Goal: Task Accomplishment & Management: Manage account settings

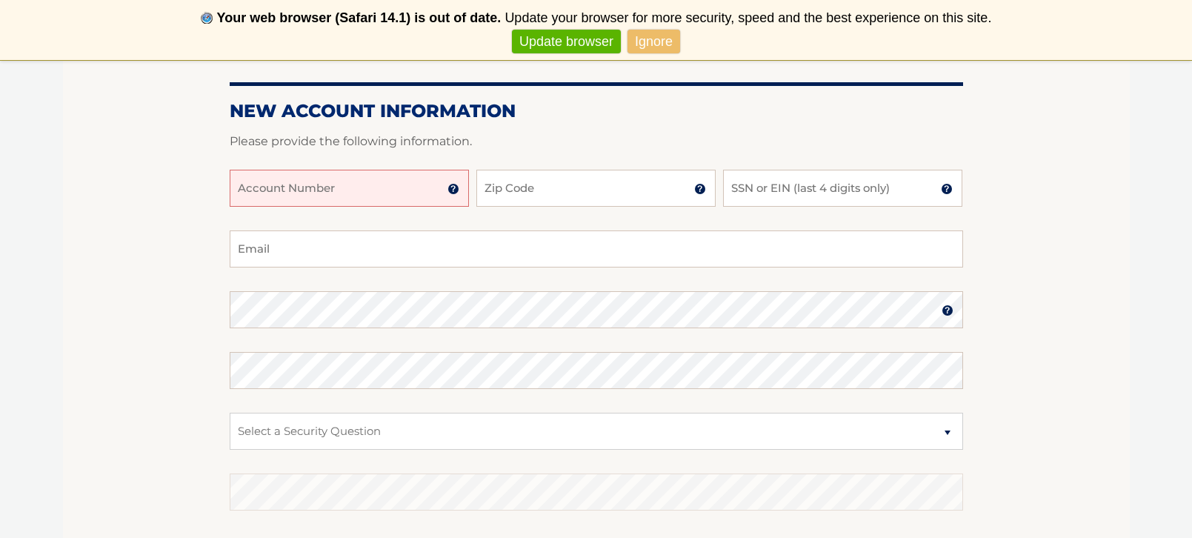
scroll to position [178, 0]
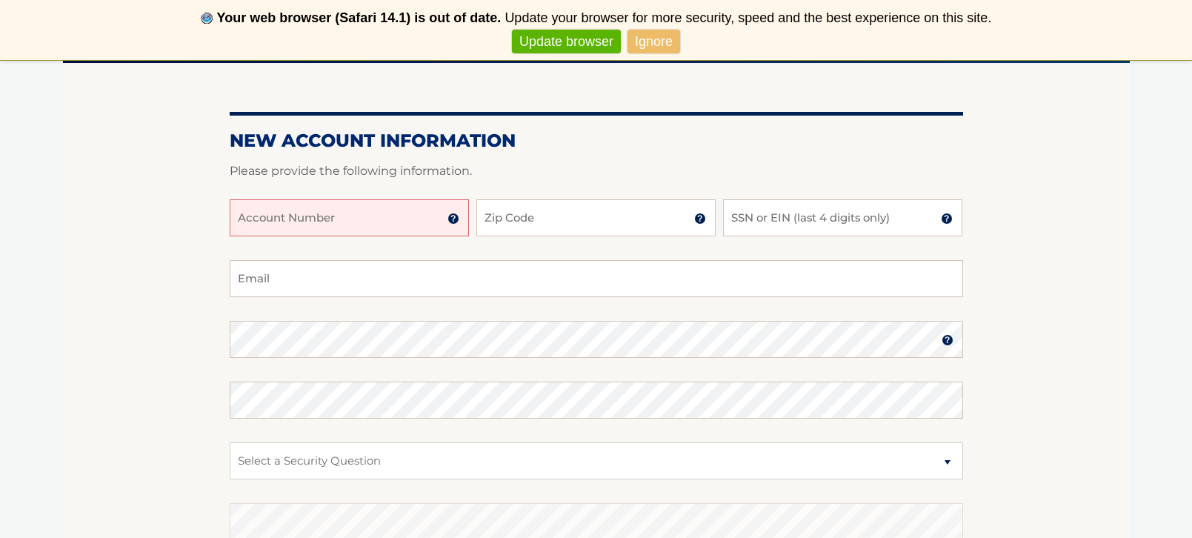
click at [367, 222] on input "Account Number" at bounding box center [349, 217] width 239 height 37
type input "11968"
click at [809, 204] on input "SSN or EIN (last 4 digits only)" at bounding box center [842, 217] width 239 height 37
type input "2898"
click at [536, 276] on input "Email" at bounding box center [596, 278] width 733 height 37
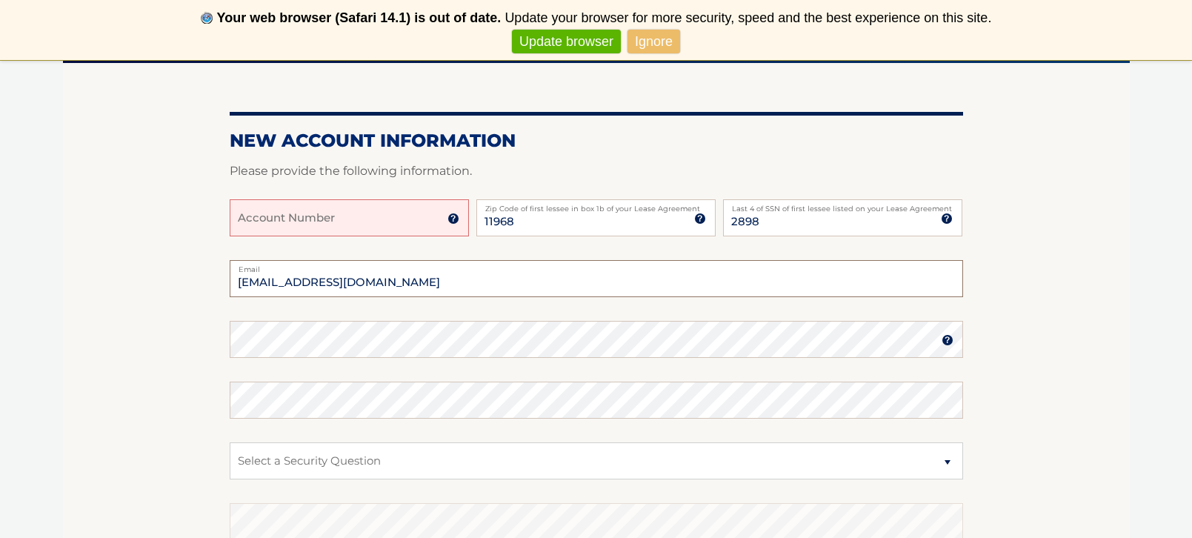
type input "vinny@axcessbaseball.com"
click at [1021, 304] on section "New Account Information Please provide the following information. Account Numbe…" at bounding box center [596, 352] width 1067 height 578
click at [417, 226] on input "Account Number" at bounding box center [349, 217] width 239 height 37
click at [444, 219] on input "Account Number" at bounding box center [349, 217] width 239 height 37
click at [453, 219] on img at bounding box center [453, 219] width 12 height 12
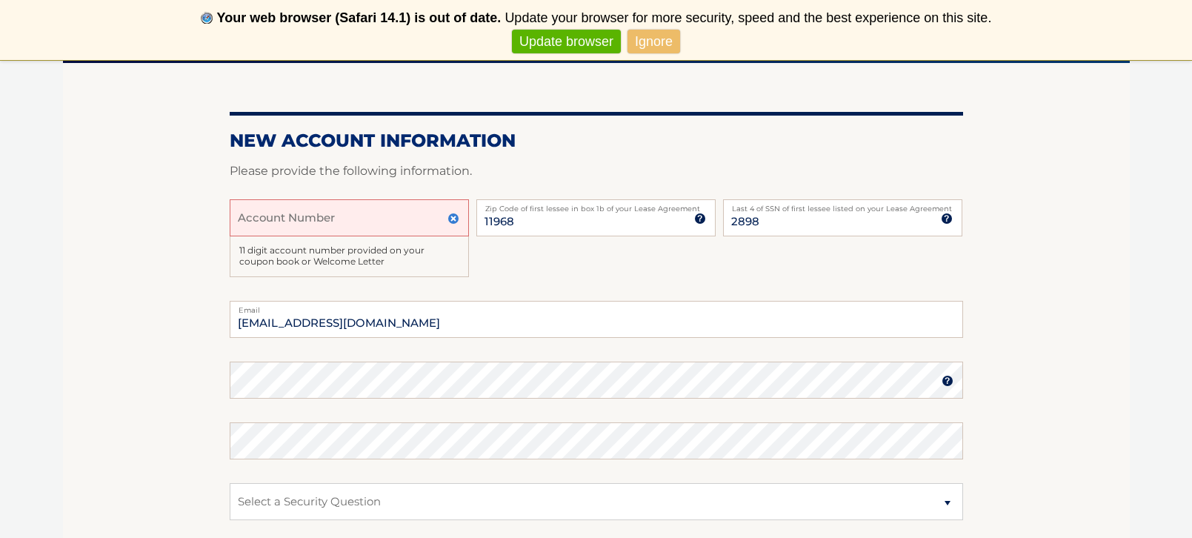
click at [396, 217] on input "Account Number" at bounding box center [349, 217] width 239 height 37
type input "44455973659"
click at [151, 296] on section "New Account Information Please provide the following information. 44455973659 A…" at bounding box center [596, 372] width 1067 height 619
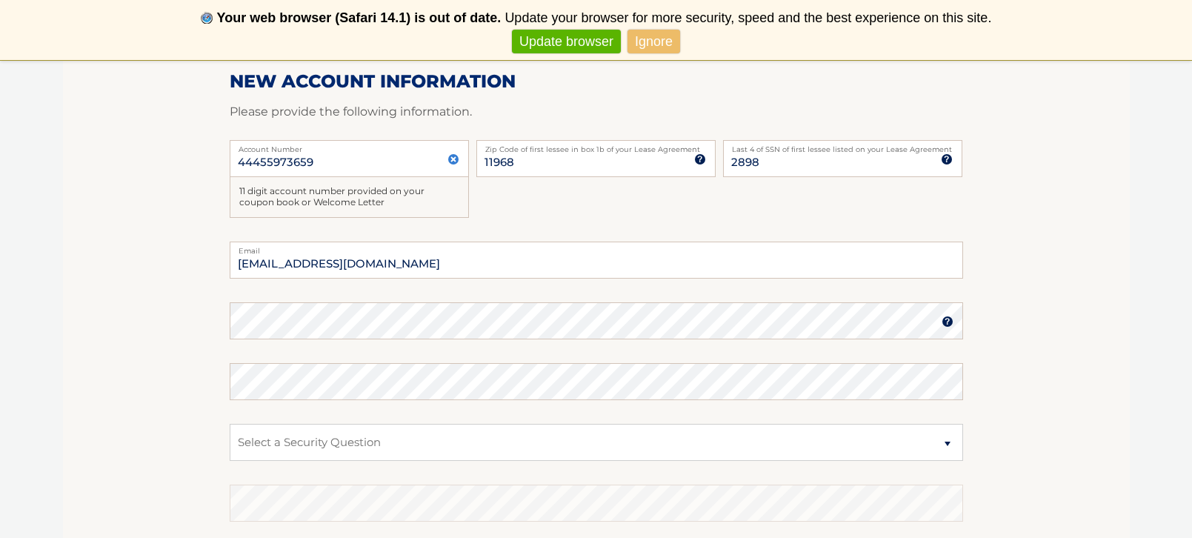
scroll to position [267, 0]
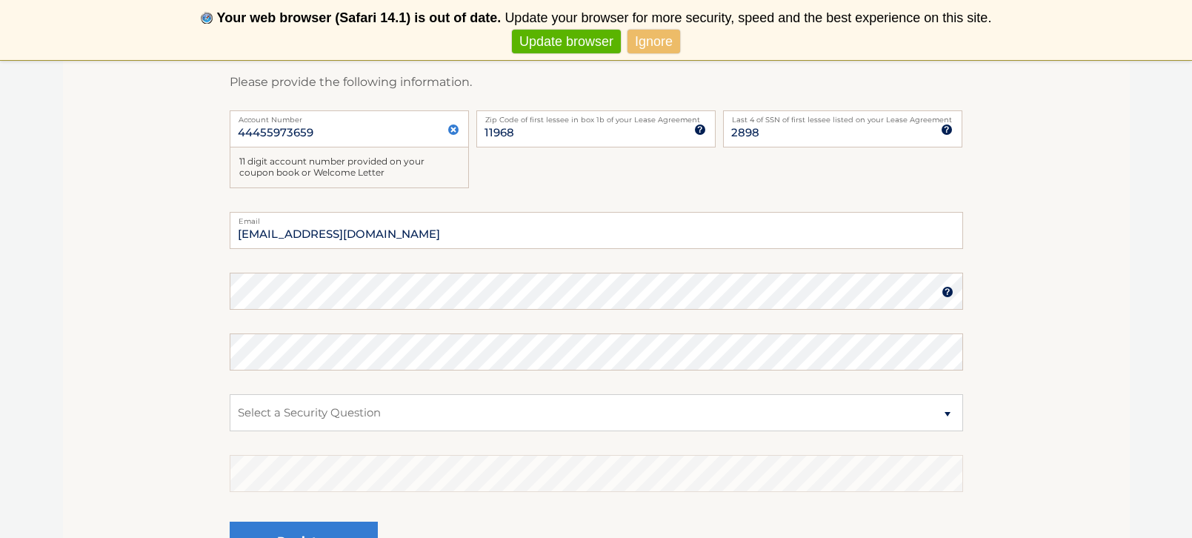
click at [947, 293] on img at bounding box center [947, 292] width 12 height 12
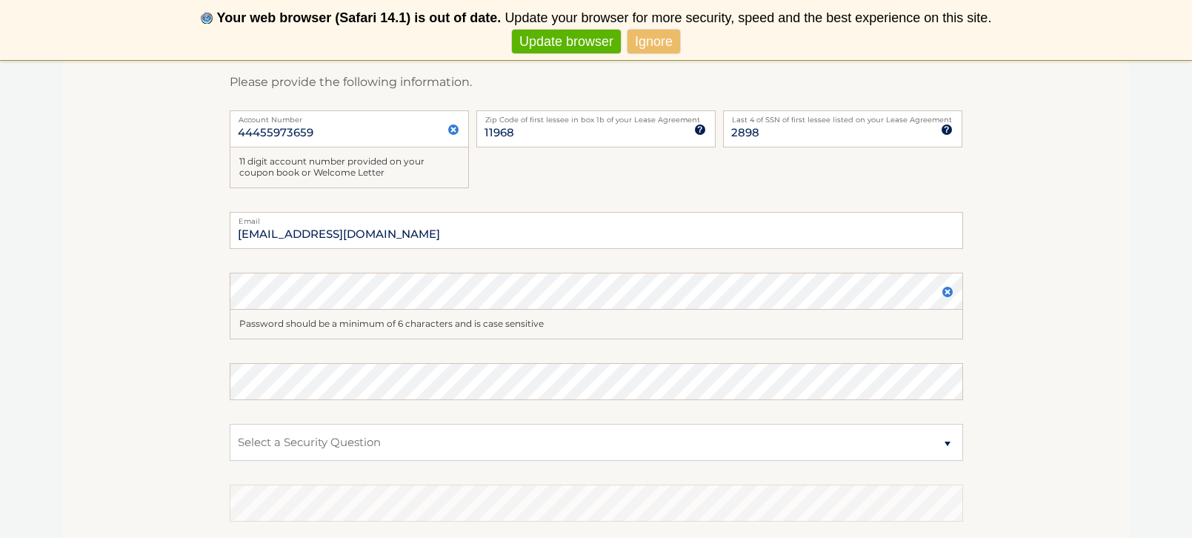
click at [587, 283] on div "Password" at bounding box center [596, 291] width 733 height 37
click at [946, 291] on img at bounding box center [947, 292] width 12 height 12
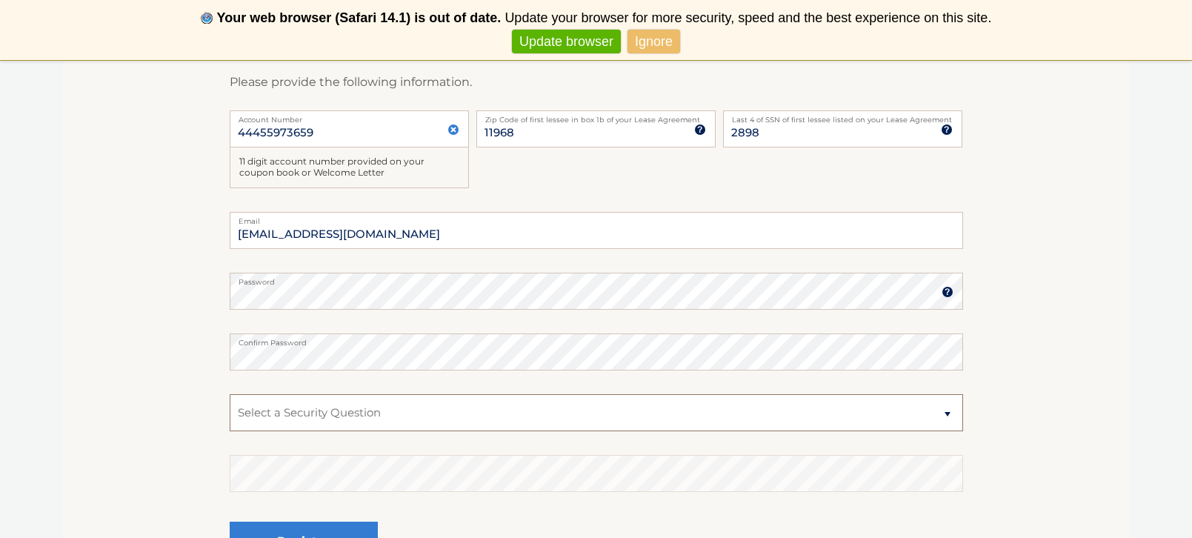
select select "1"
click at [1049, 191] on section "New Account Information Please provide the following information. 44455973659 A…" at bounding box center [596, 283] width 1067 height 619
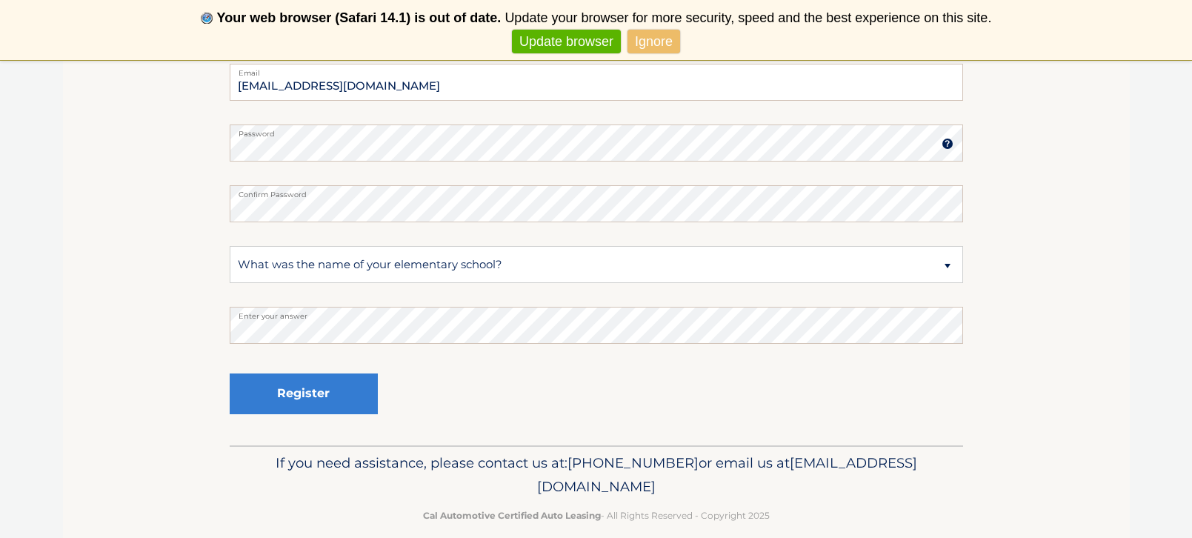
scroll to position [432, 0]
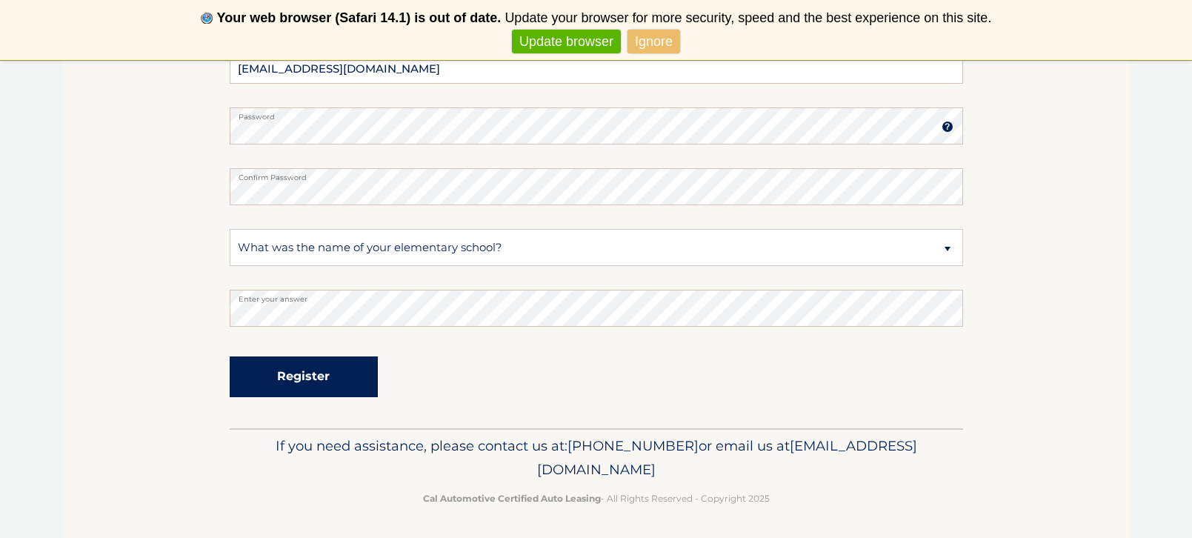
click at [280, 381] on button "Register" at bounding box center [304, 376] width 148 height 41
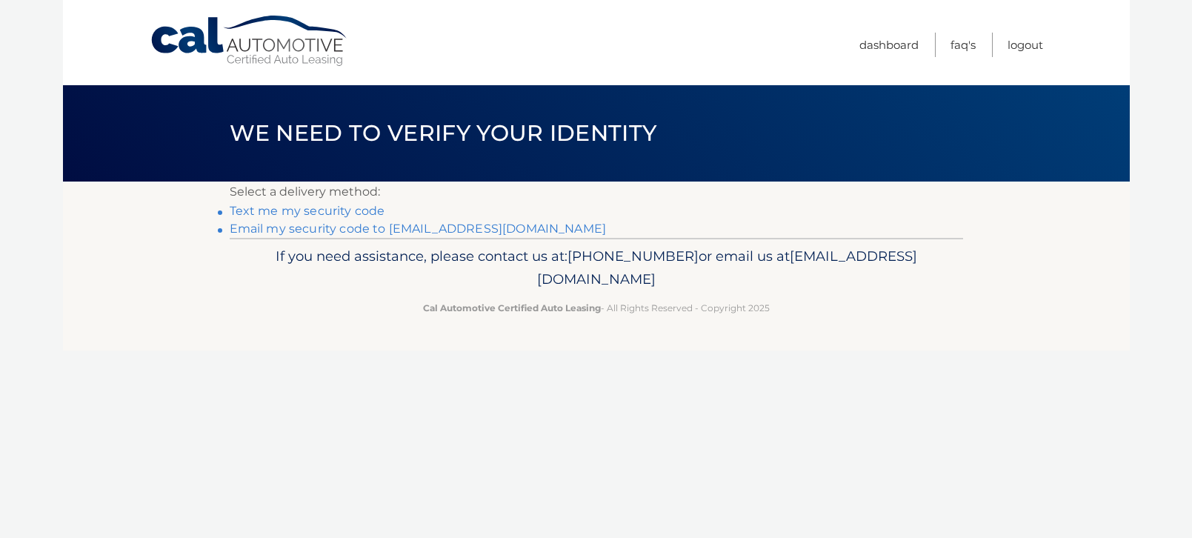
click at [288, 215] on link "Text me my security code" at bounding box center [308, 211] width 156 height 14
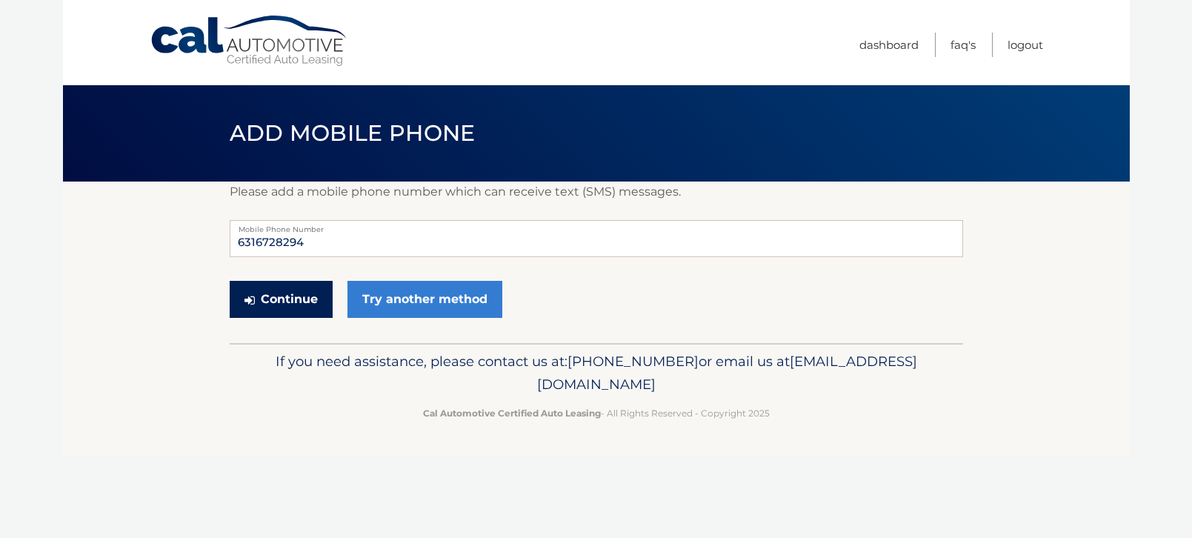
click at [301, 303] on button "Continue" at bounding box center [281, 299] width 103 height 37
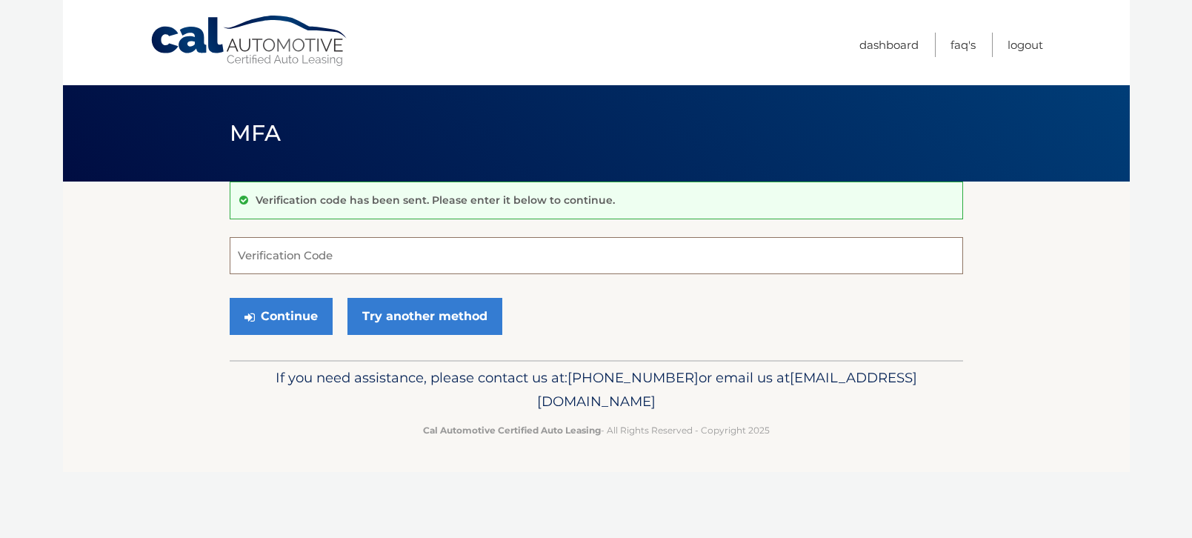
click at [361, 257] on input "Verification Code" at bounding box center [596, 255] width 733 height 37
type input "276777"
click at [293, 316] on button "Continue" at bounding box center [281, 316] width 103 height 37
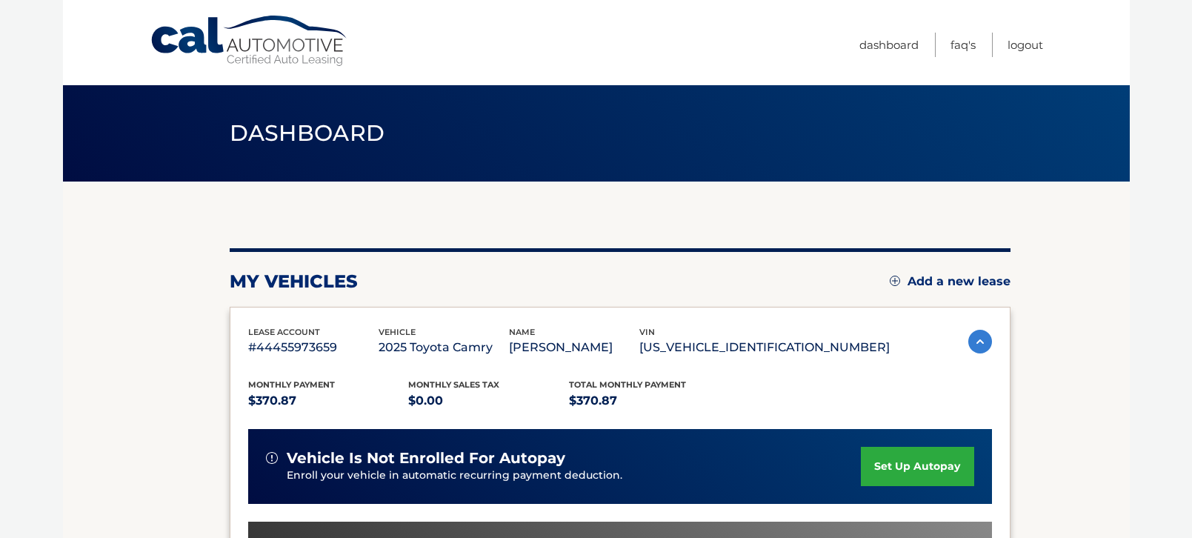
click at [98, 373] on section "You are registered for this site, but you haven't enrolled in online payments. …" at bounding box center [596, 483] width 1067 height 604
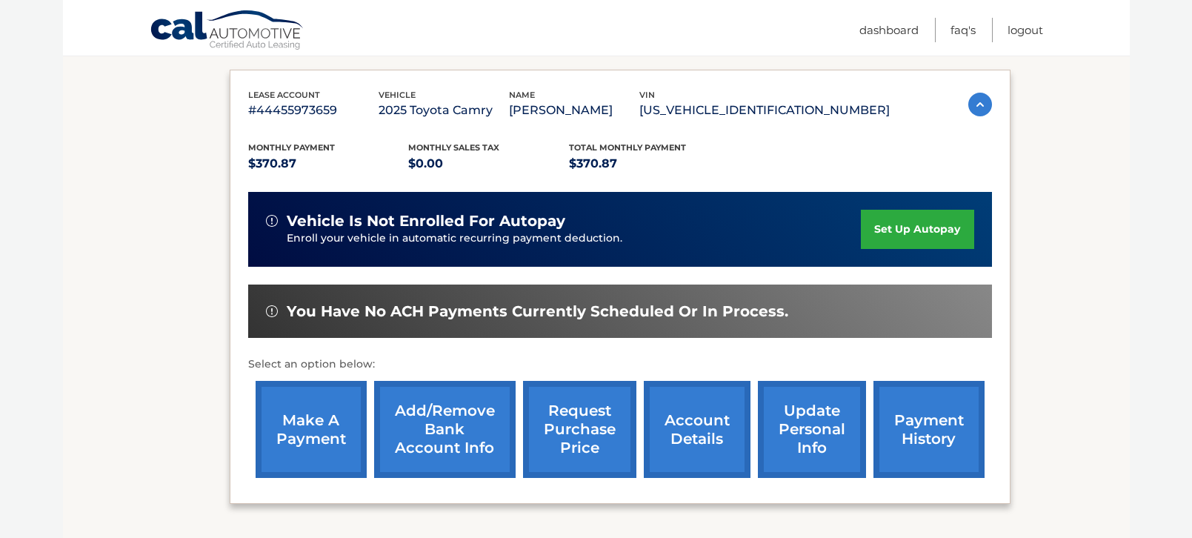
scroll to position [207, 0]
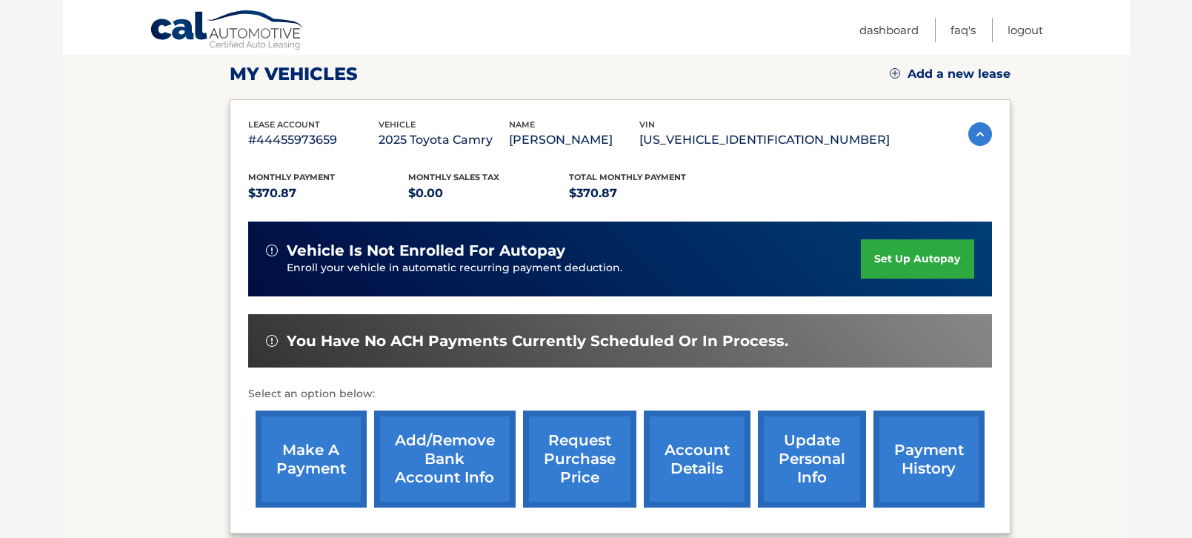
click at [873, 258] on link "set up autopay" at bounding box center [917, 258] width 113 height 39
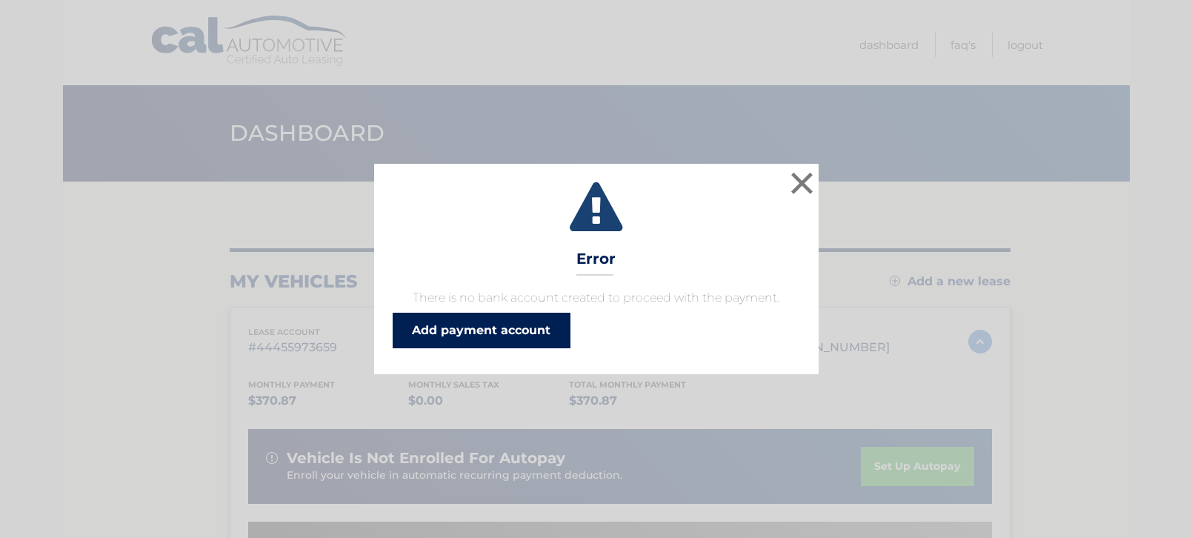
click at [475, 331] on link "Add payment account" at bounding box center [482, 331] width 178 height 36
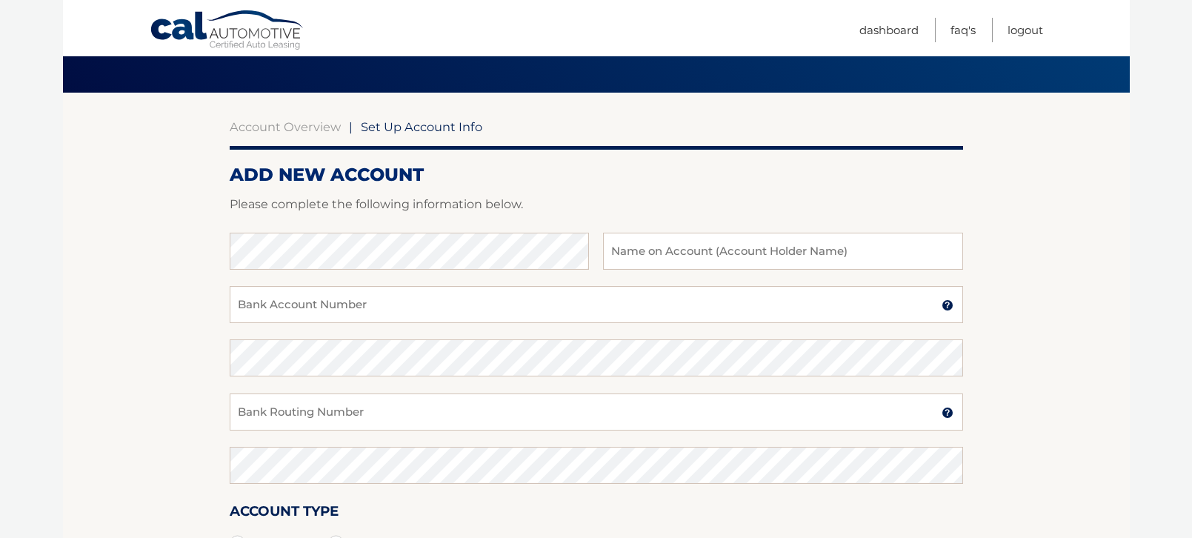
scroll to position [119, 0]
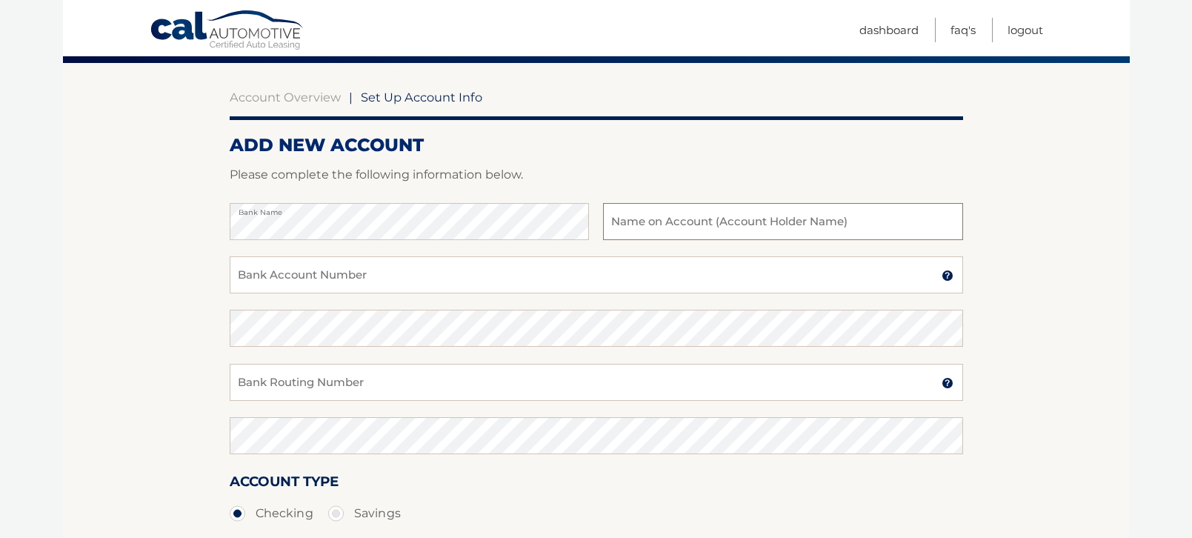
click at [638, 222] on input "text" at bounding box center [782, 221] width 359 height 37
drag, startPoint x: 720, startPoint y: 218, endPoint x: 602, endPoint y: 218, distance: 117.8
click at [602, 218] on div "Bank Name Vincent Messana Name on Bank Account Holder" at bounding box center [596, 229] width 733 height 53
type input "Axcess Baseball"
click at [484, 265] on input "Bank Account Number" at bounding box center [596, 274] width 733 height 37
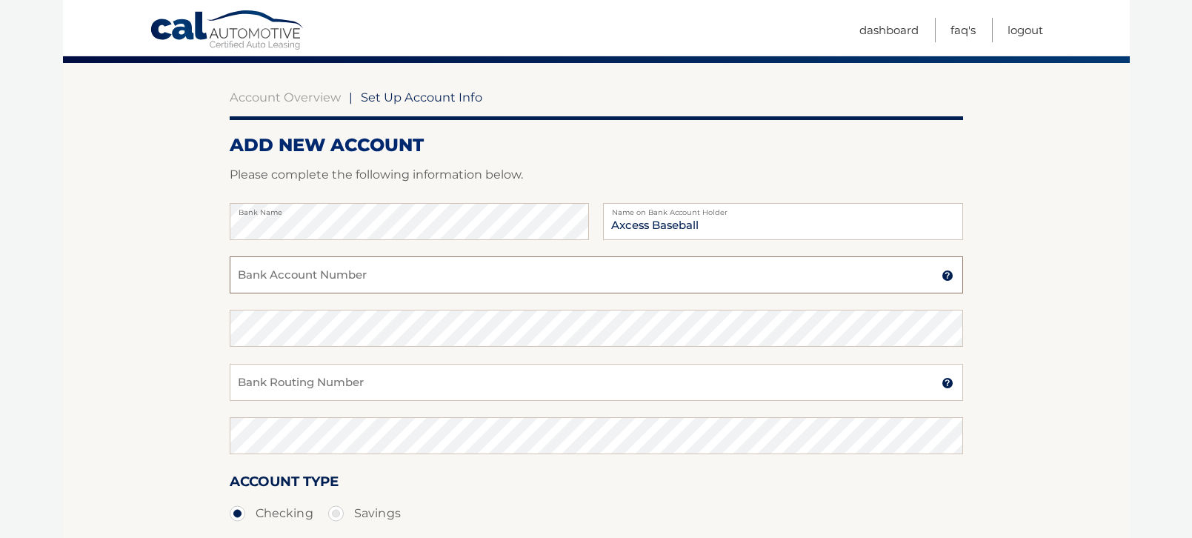
click at [475, 271] on input "Bank Account Number" at bounding box center [596, 274] width 733 height 37
type input "883725209"
click at [448, 378] on input "Bank Routing Number" at bounding box center [596, 382] width 733 height 37
type input "021000021"
click at [1007, 273] on section "Account Overview | Set Up Account Info ADD NEW ACCOUNT Please complete the foll…" at bounding box center [596, 345] width 1067 height 565
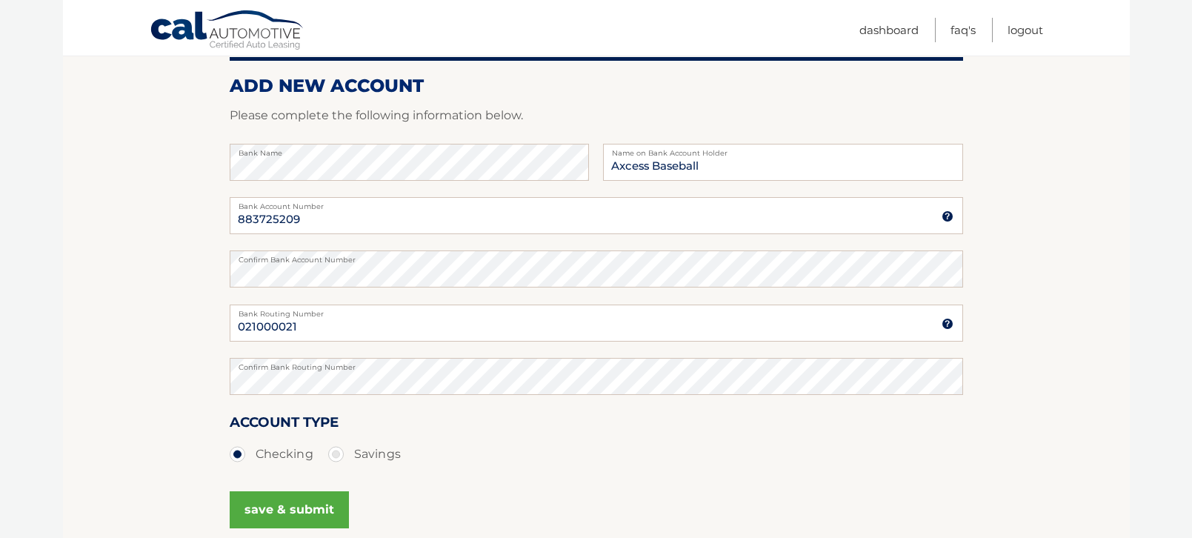
scroll to position [207, 0]
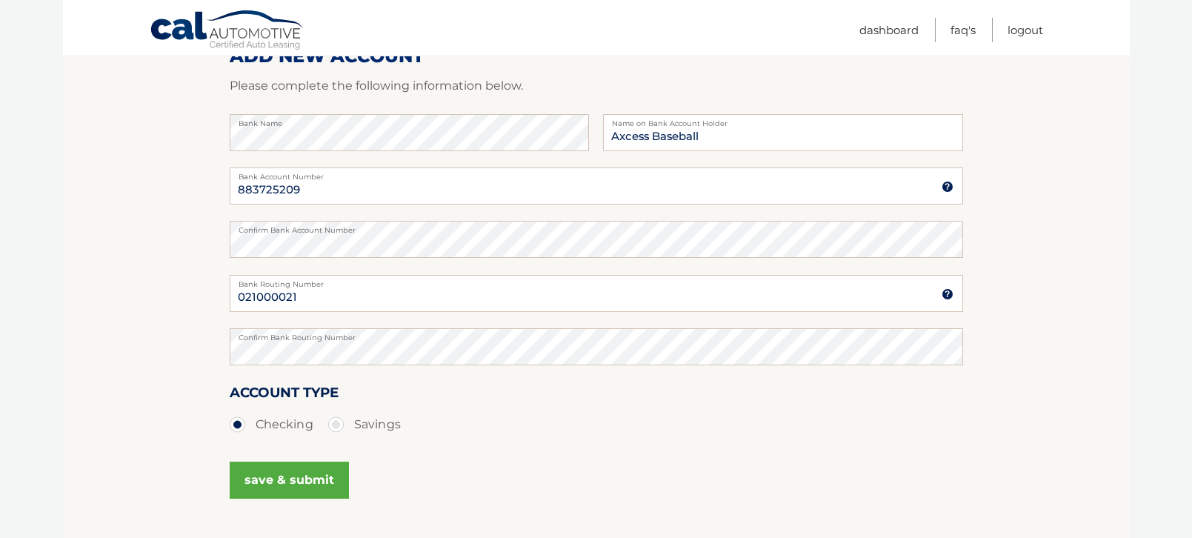
click at [274, 481] on button "save & submit" at bounding box center [289, 479] width 119 height 37
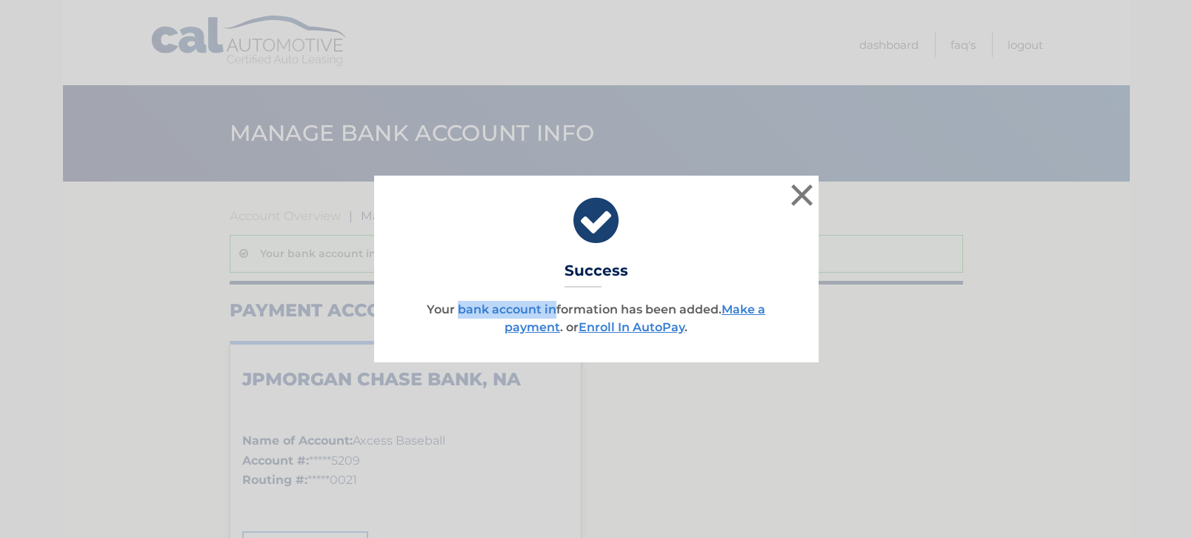
drag, startPoint x: 458, startPoint y: 308, endPoint x: 553, endPoint y: 310, distance: 94.1
click at [553, 310] on p "Your bank account information has been added. Make a payment . or Enroll In Aut…" at bounding box center [596, 319] width 407 height 36
click at [606, 327] on link "Enroll In AutoPay" at bounding box center [631, 327] width 106 height 14
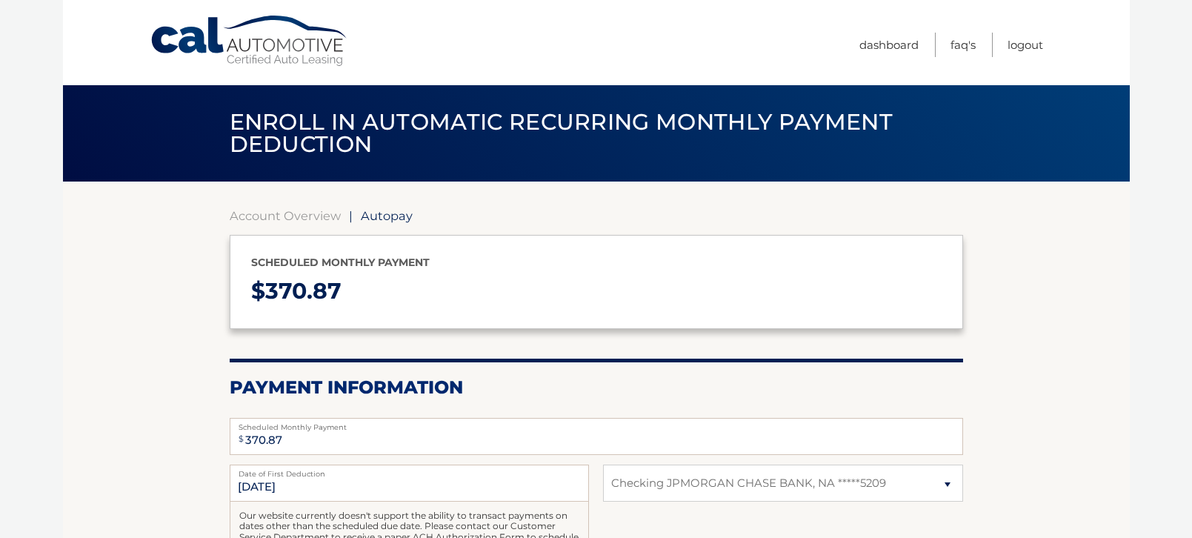
select select "MDkyNDVkNzUtOTdhMS00MjQyLWFhMjAtYTIwNGYwYzNkYTg1"
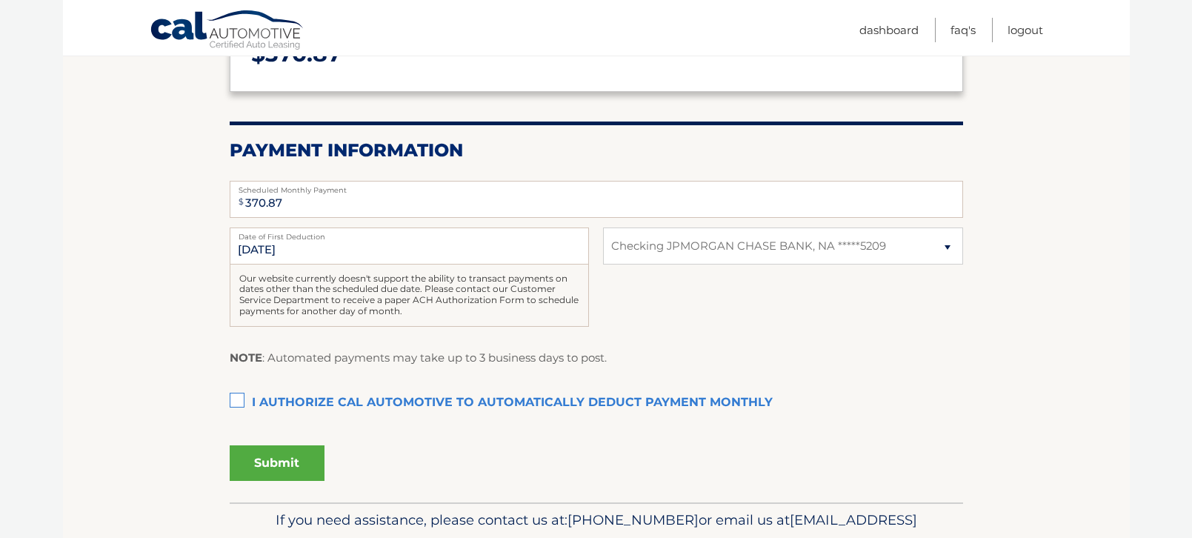
scroll to position [267, 0]
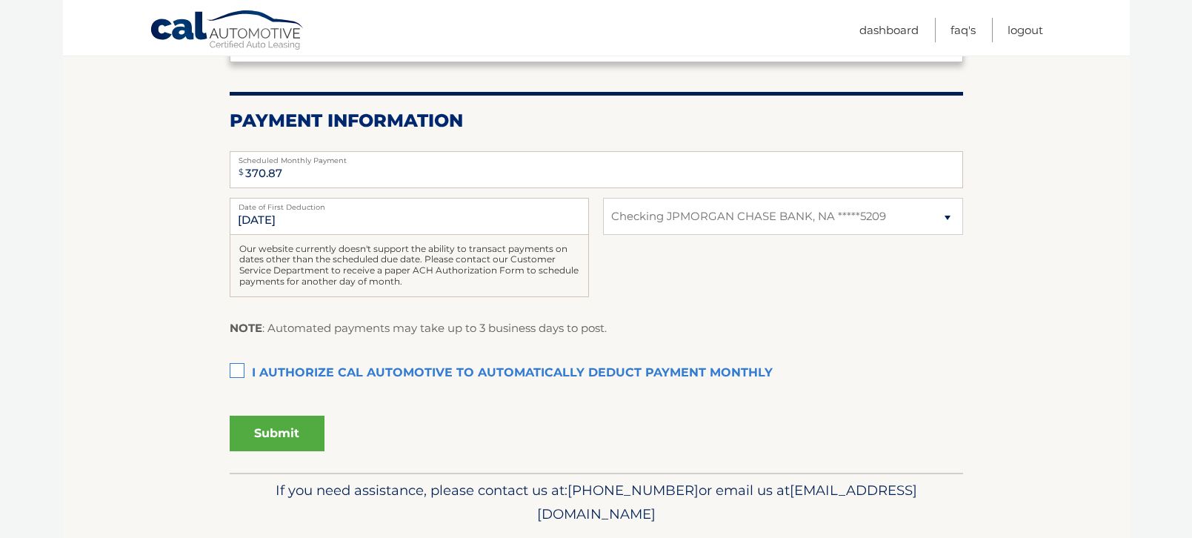
click at [240, 366] on label "I authorize cal automotive to automatically deduct payment monthly This checkbo…" at bounding box center [596, 373] width 733 height 30
click at [0, 0] on input "I authorize cal automotive to automatically deduct payment monthly This checkbo…" at bounding box center [0, 0] width 0 height 0
click at [293, 427] on button "Submit" at bounding box center [277, 434] width 95 height 36
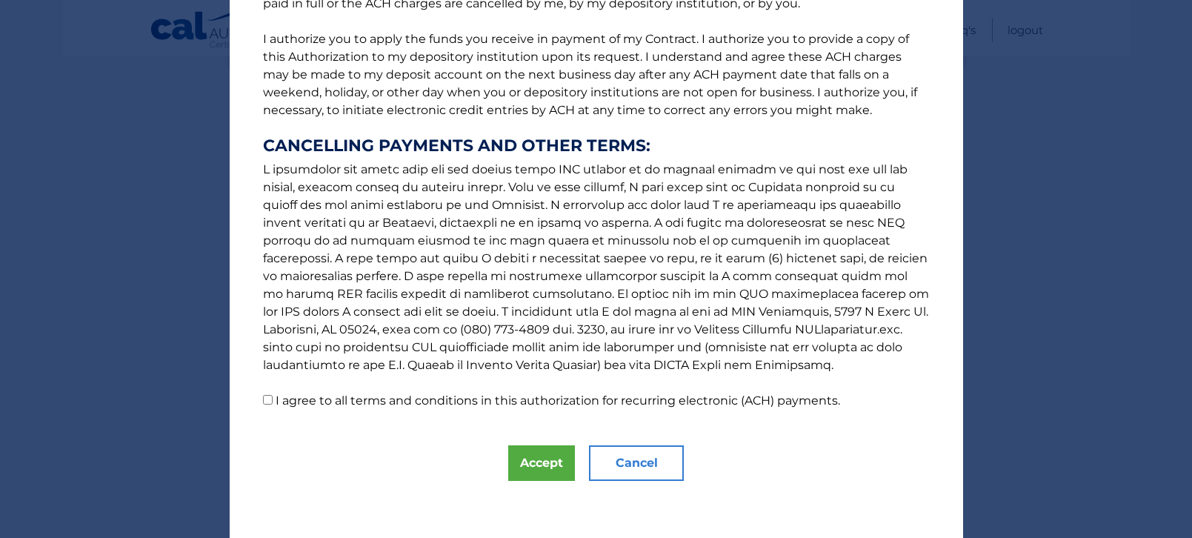
scroll to position [180, 0]
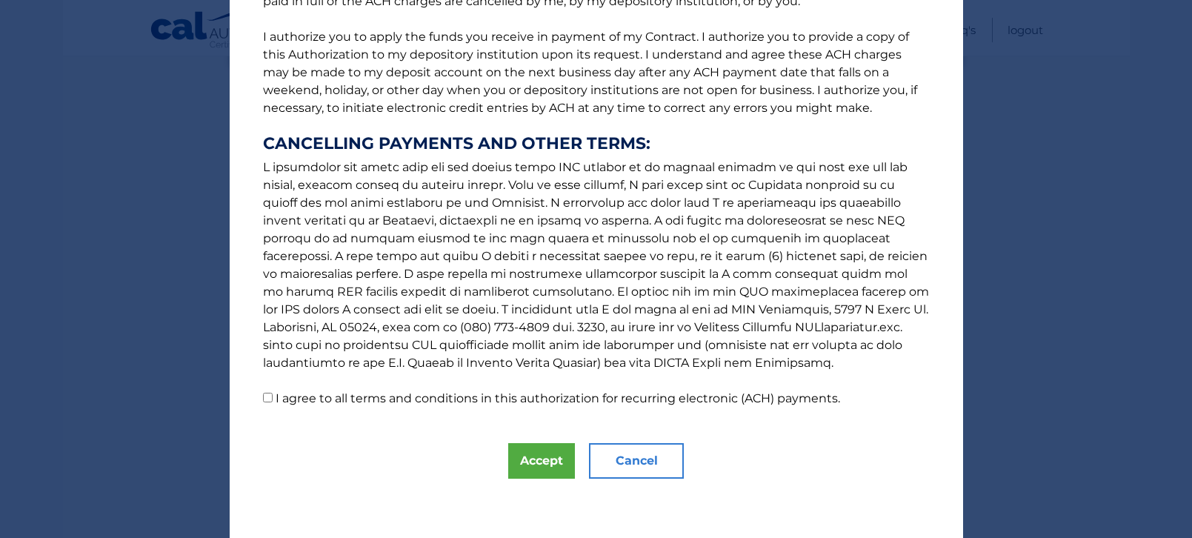
click at [265, 399] on input "I agree to all terms and conditions in this authorization for recurring electro…" at bounding box center [268, 398] width 10 height 10
checkbox input "true"
click at [536, 461] on button "Accept" at bounding box center [541, 461] width 67 height 36
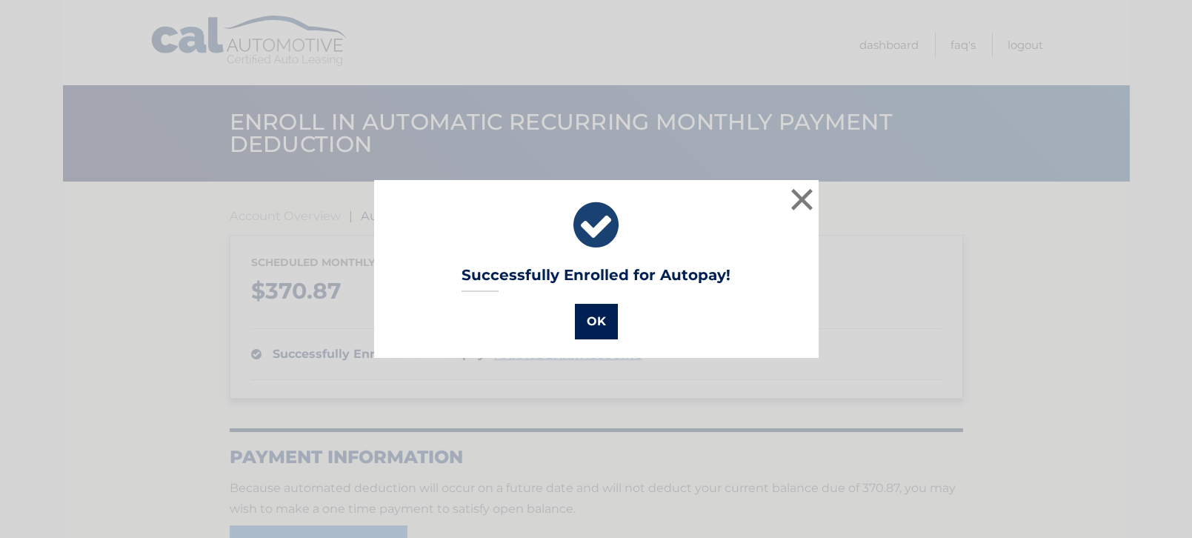
click at [587, 324] on button "OK" at bounding box center [596, 322] width 43 height 36
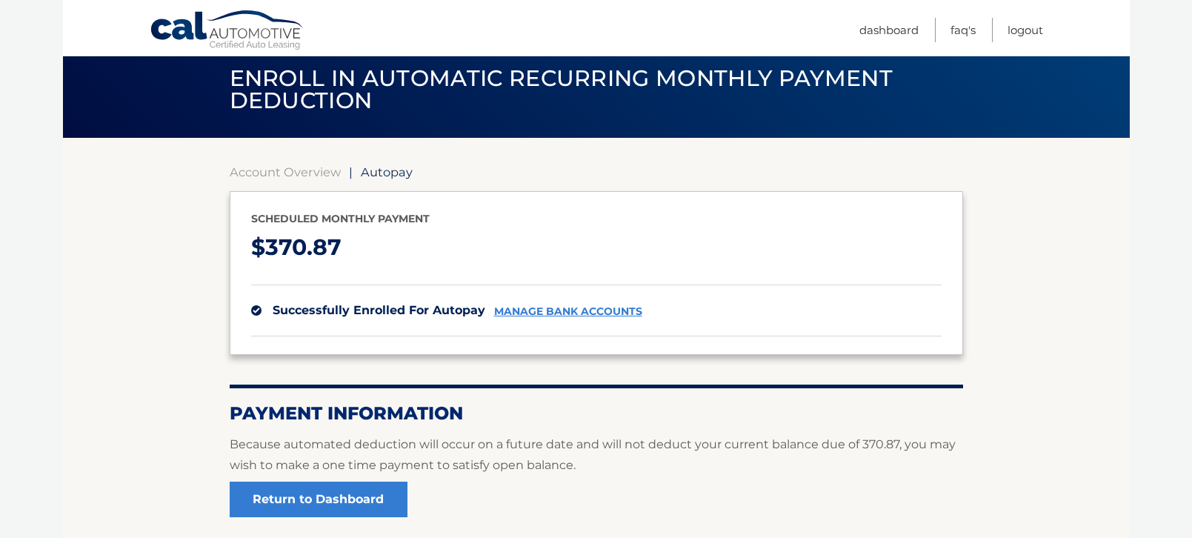
scroll to position [30, 0]
